Goal: Navigation & Orientation: Find specific page/section

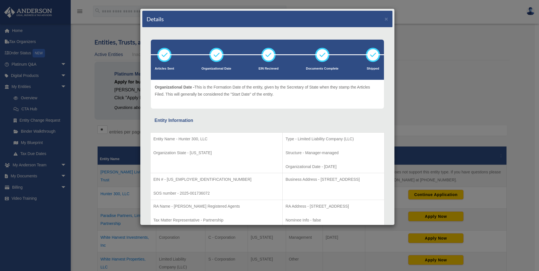
scroll to position [3, 0]
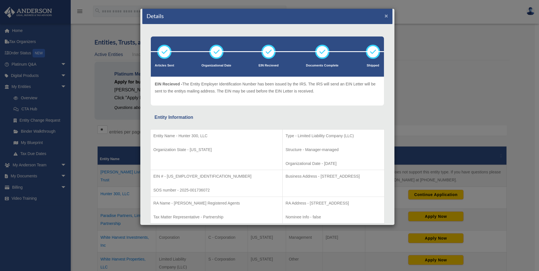
click at [384, 18] on button "×" at bounding box center [386, 16] width 4 height 6
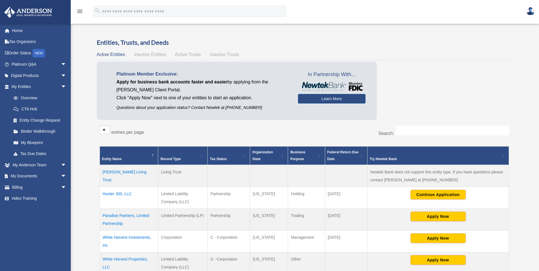
scroll to position [3, 0]
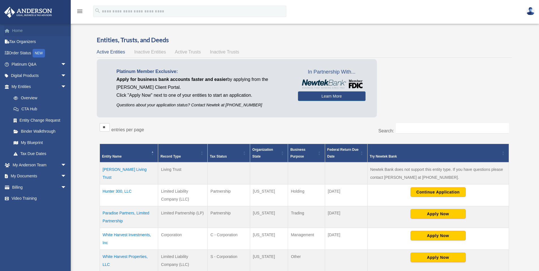
click at [21, 29] on link "Home" at bounding box center [39, 30] width 71 height 11
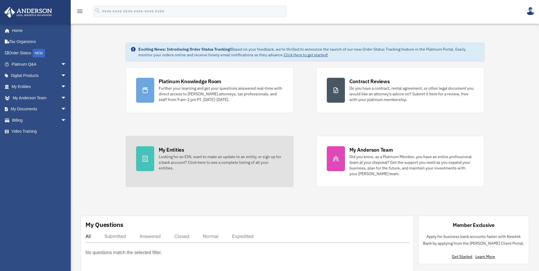
click at [176, 166] on div "Looking for an EIN, want to make an update to an entity, or sign up for a bank …" at bounding box center [221, 162] width 124 height 17
